Goal: Information Seeking & Learning: Learn about a topic

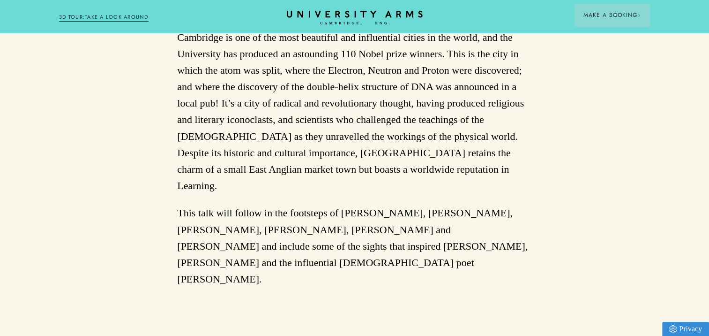
scroll to position [551, 0]
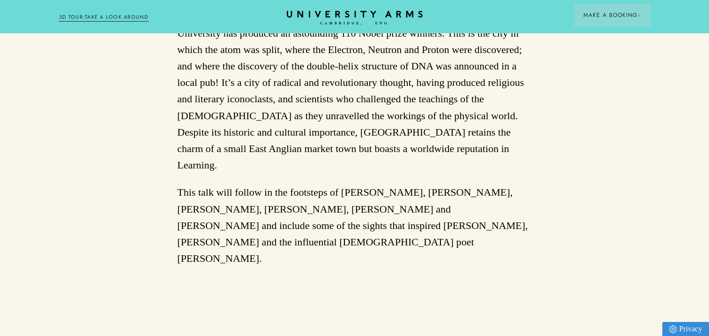
click at [705, 161] on div "Back to Events Cambridge - People & Places: A Conversation with [PERSON_NAME] […" at bounding box center [354, 92] width 709 height 1115
click at [704, 162] on div "Back to Events Cambridge - People & Places: A Conversation with [PERSON_NAME] […" at bounding box center [354, 92] width 709 height 1115
click at [704, 164] on div "Back to Events Cambridge - People & Places: A Conversation with [PERSON_NAME] […" at bounding box center [354, 92] width 709 height 1115
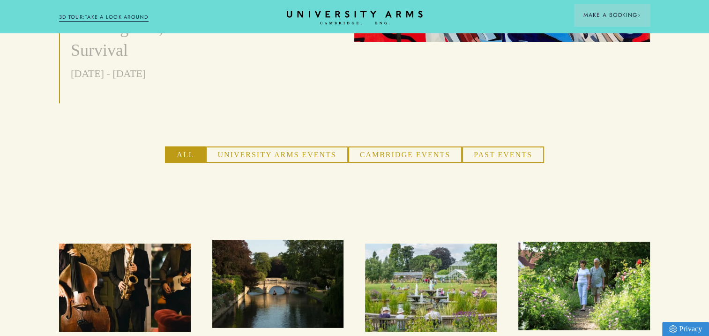
scroll to position [634, 0]
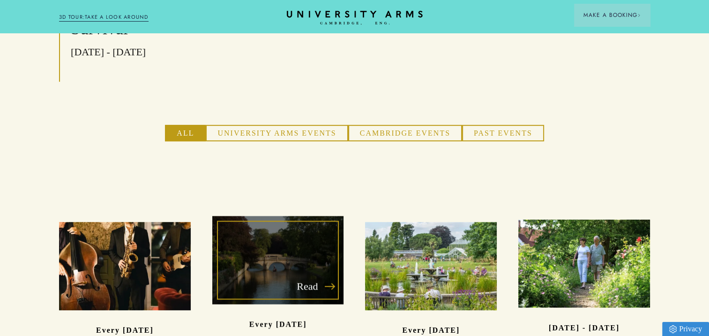
click at [261, 216] on div "Read" at bounding box center [278, 260] width 132 height 88
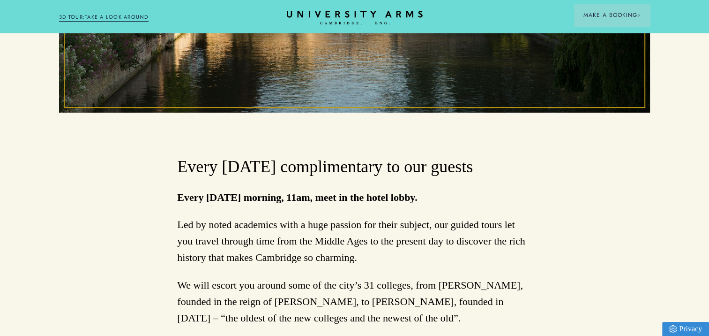
scroll to position [406, 0]
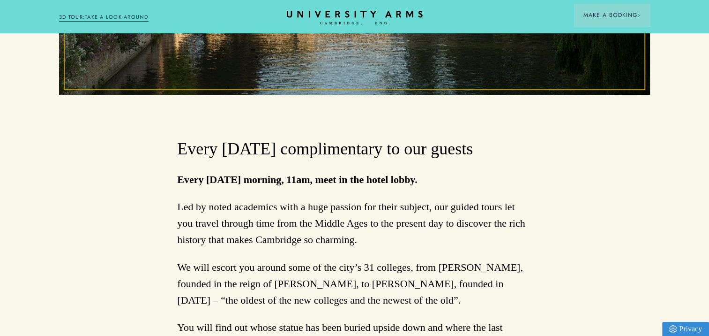
click at [697, 144] on div "Back to Events Explore Secret Cambridge Every [DATE] complimentary to our guest…" at bounding box center [354, 134] width 709 height 909
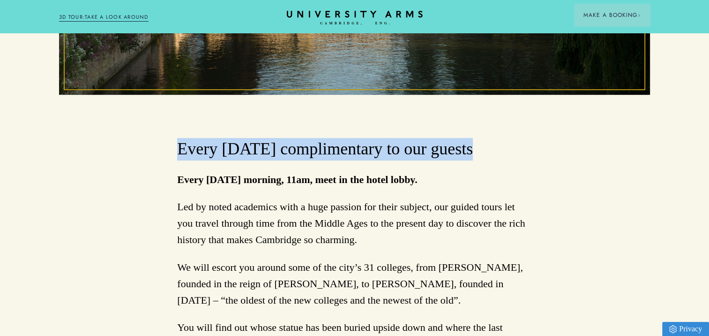
click at [697, 144] on div "Back to Events Explore Secret Cambridge Every [DATE] complimentary to our guest…" at bounding box center [354, 134] width 709 height 909
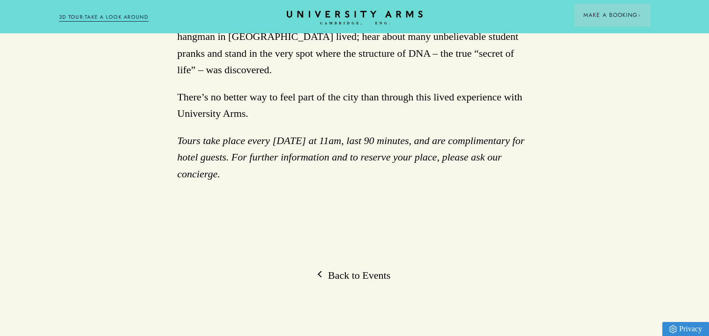
scroll to position [737, 0]
